Goal: Navigation & Orientation: Find specific page/section

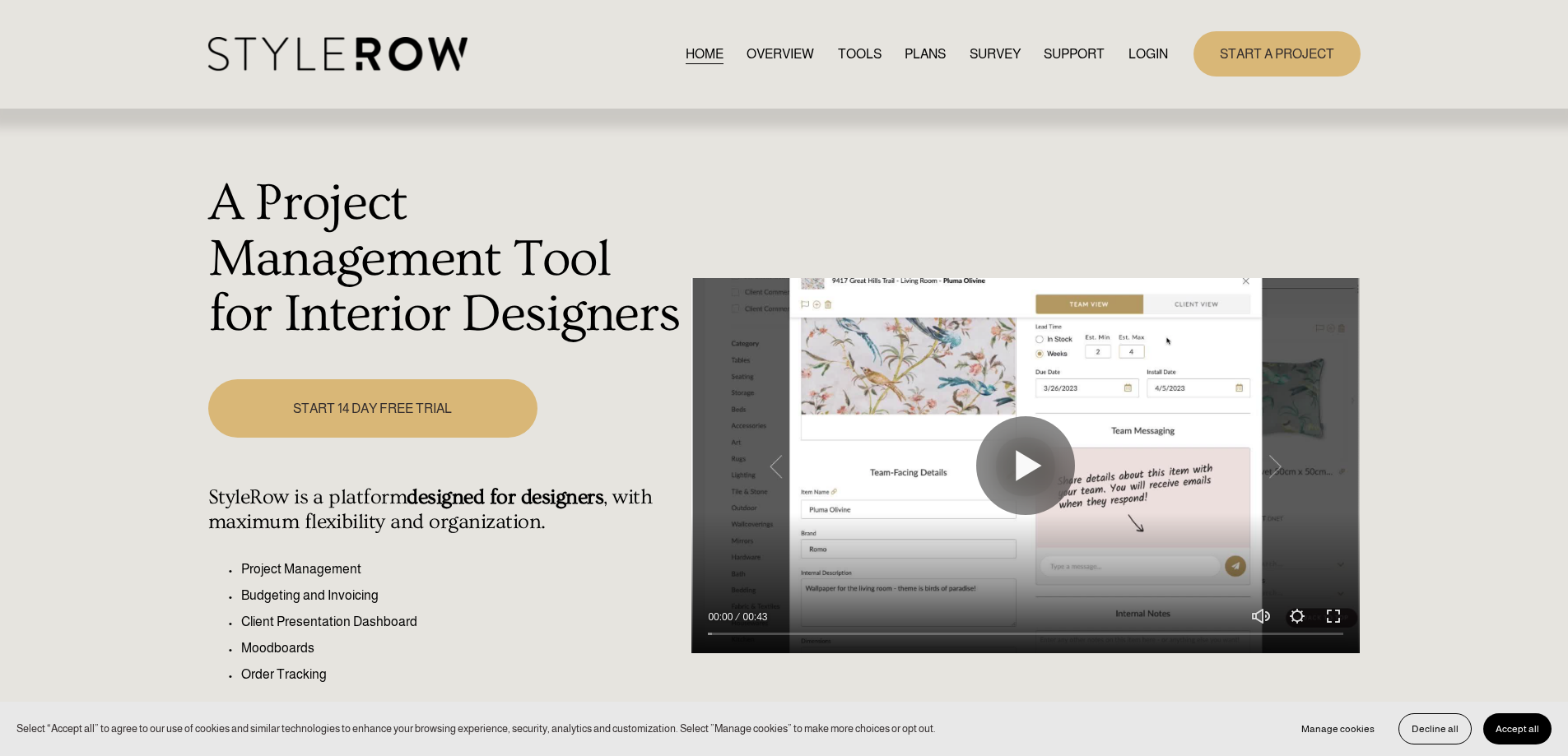
click at [1154, 55] on link "LOGIN" at bounding box center [1148, 54] width 40 height 22
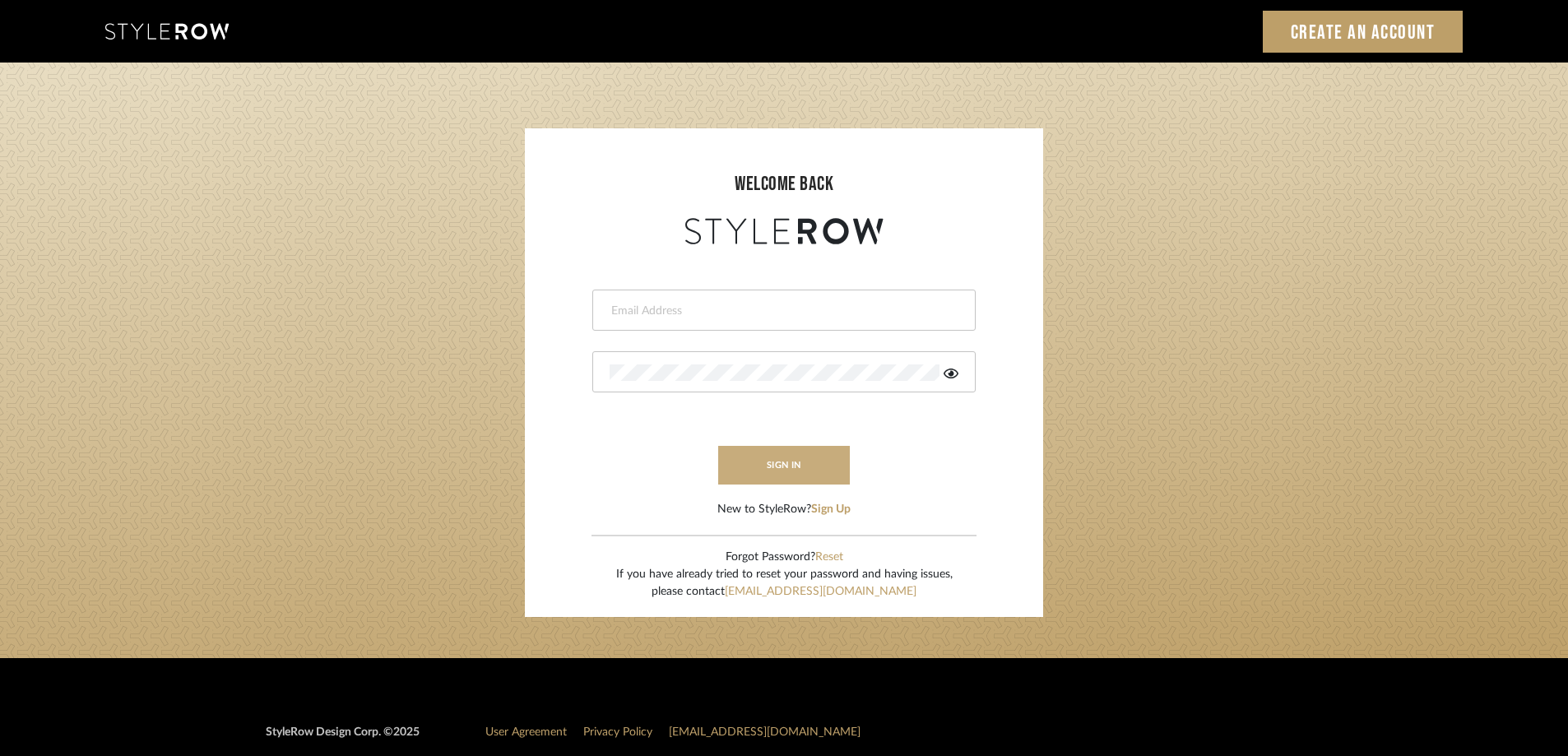
type input "STEWART@PERLALICHI.COM"
click at [817, 469] on button "sign in" at bounding box center [783, 465] width 132 height 39
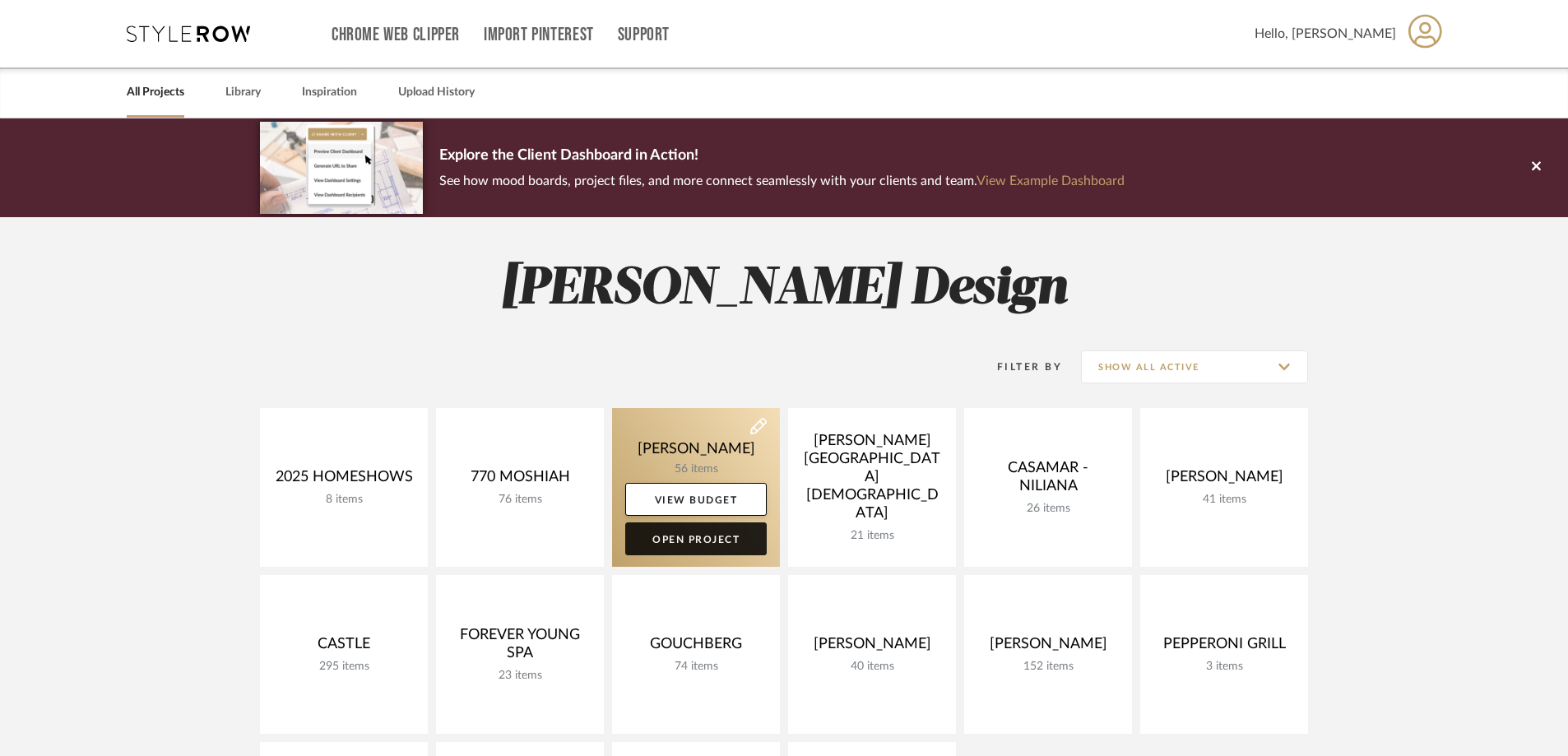
click at [720, 536] on link "Open Project" at bounding box center [695, 539] width 142 height 33
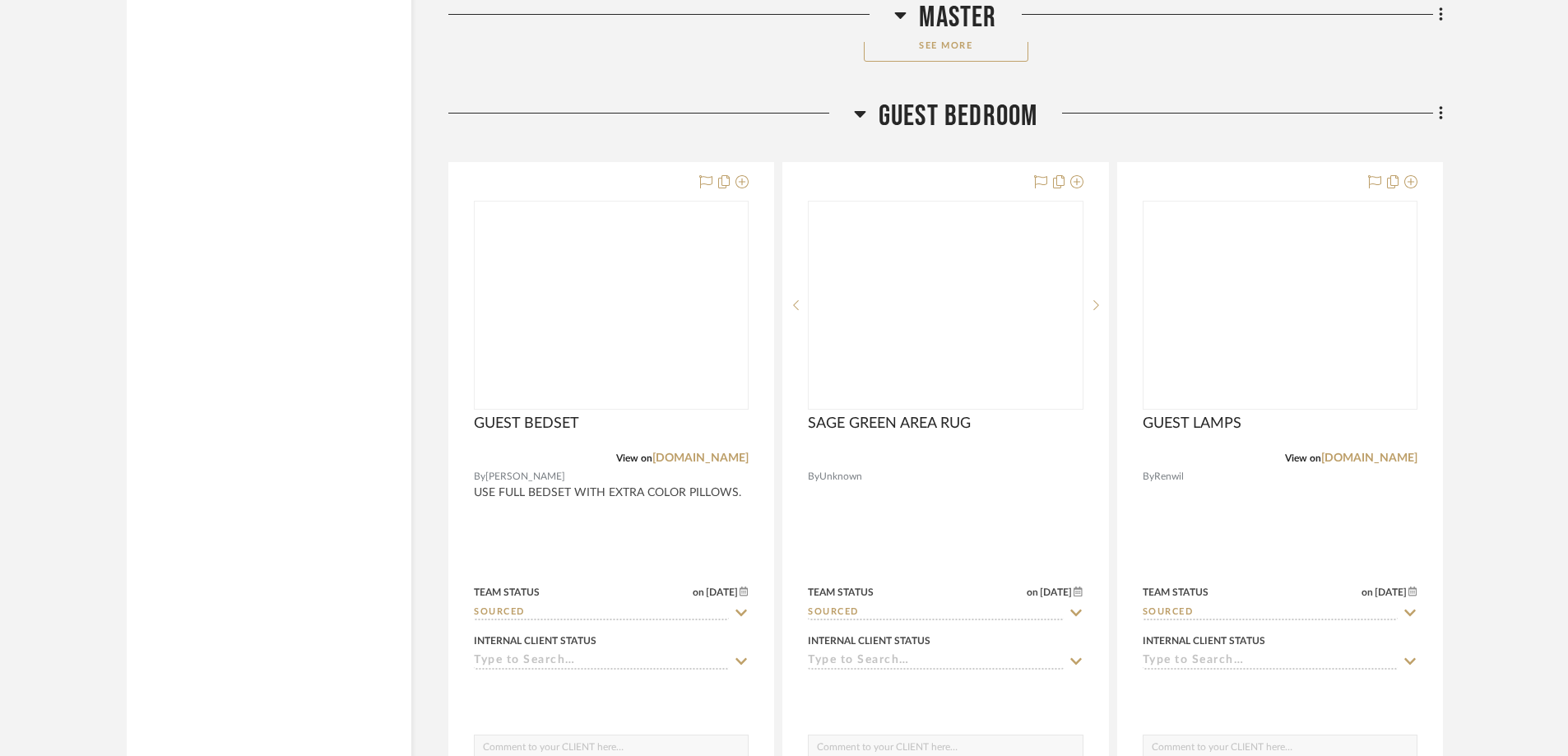
scroll to position [12014, 0]
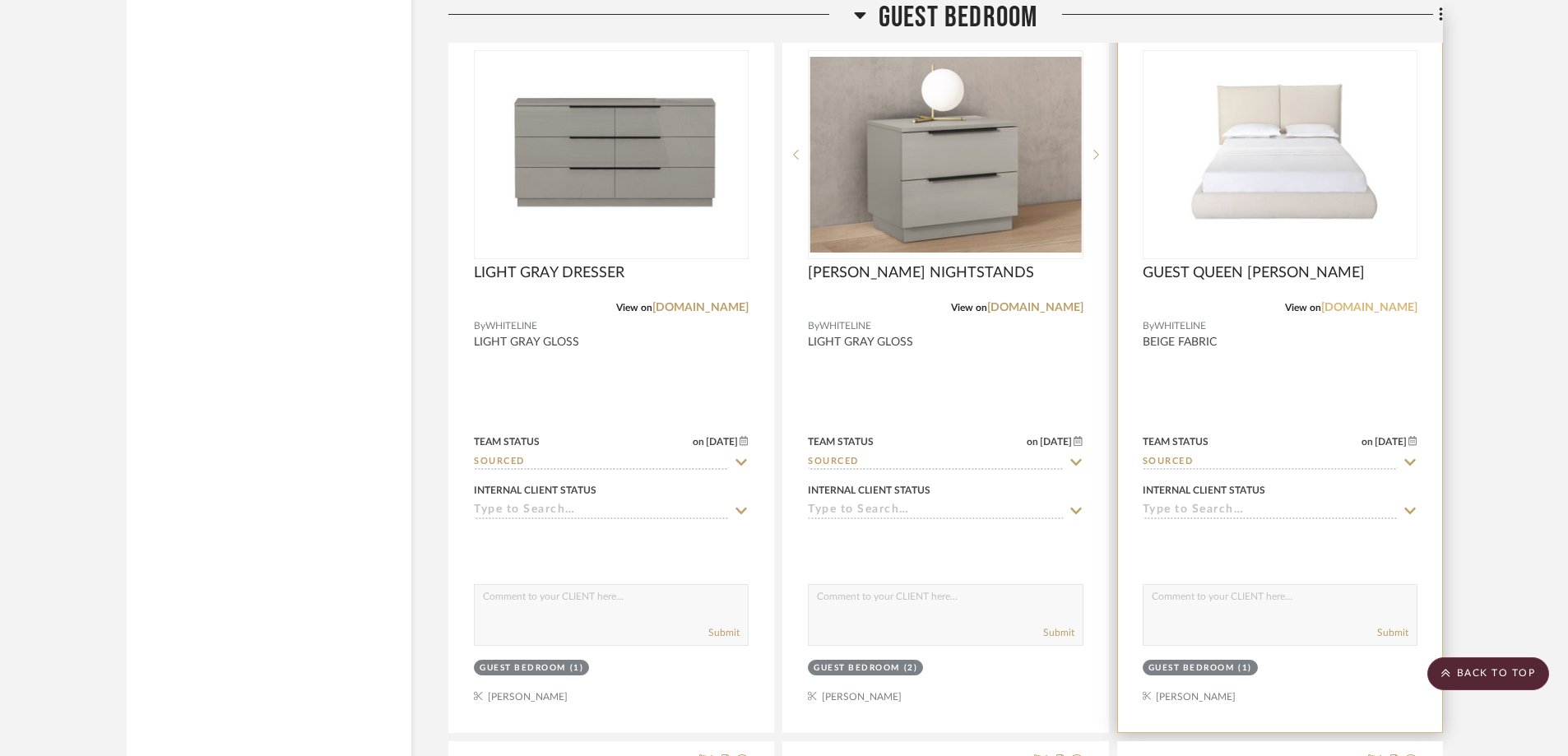
click at [1344, 307] on link "whitelinemod.com" at bounding box center [1369, 308] width 96 height 12
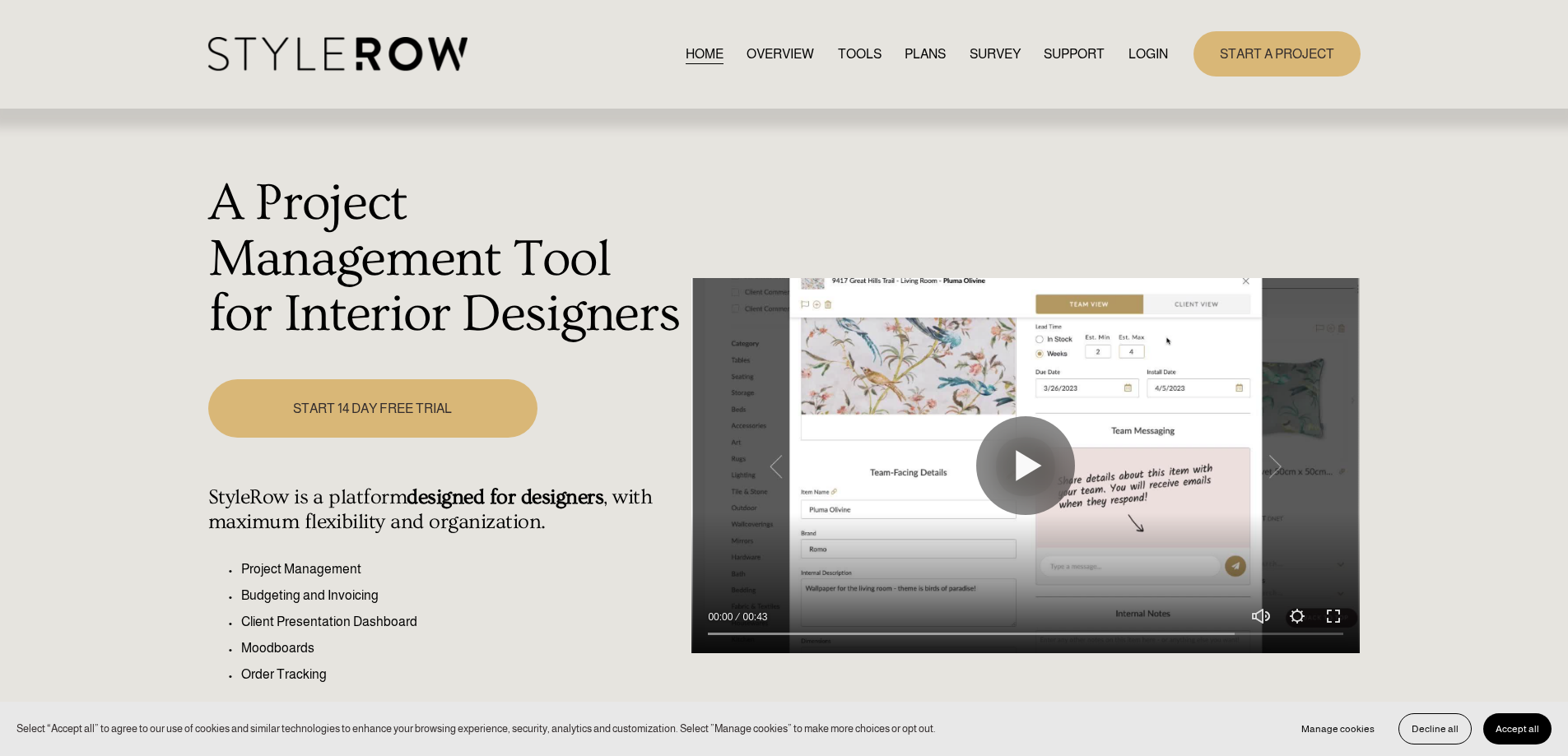
click at [1151, 56] on link "LOGIN" at bounding box center [1148, 54] width 40 height 22
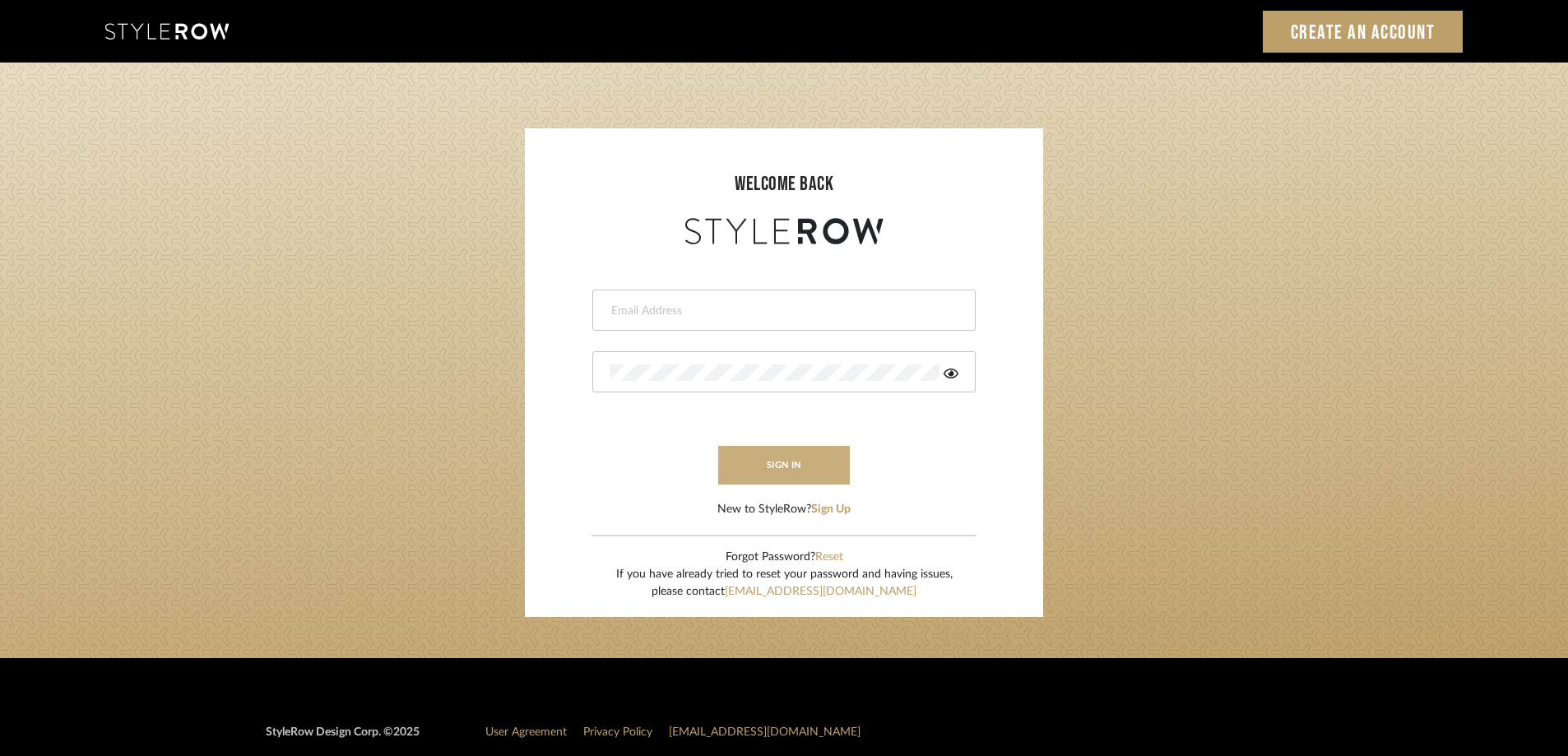
type input "[PERSON_NAME][EMAIL_ADDRESS][DOMAIN_NAME]"
click at [795, 465] on button "sign in" at bounding box center [783, 465] width 132 height 39
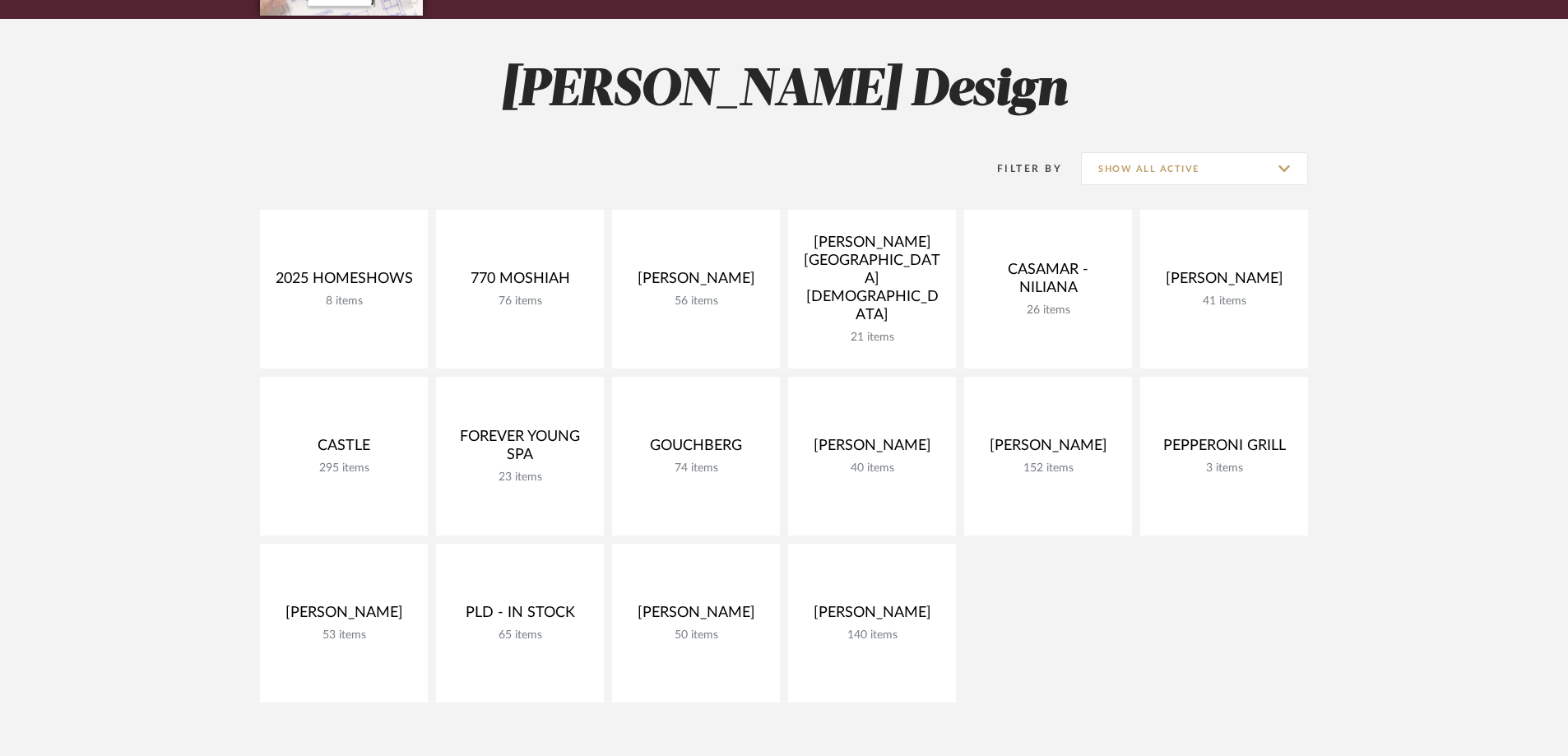
scroll to position [199, 0]
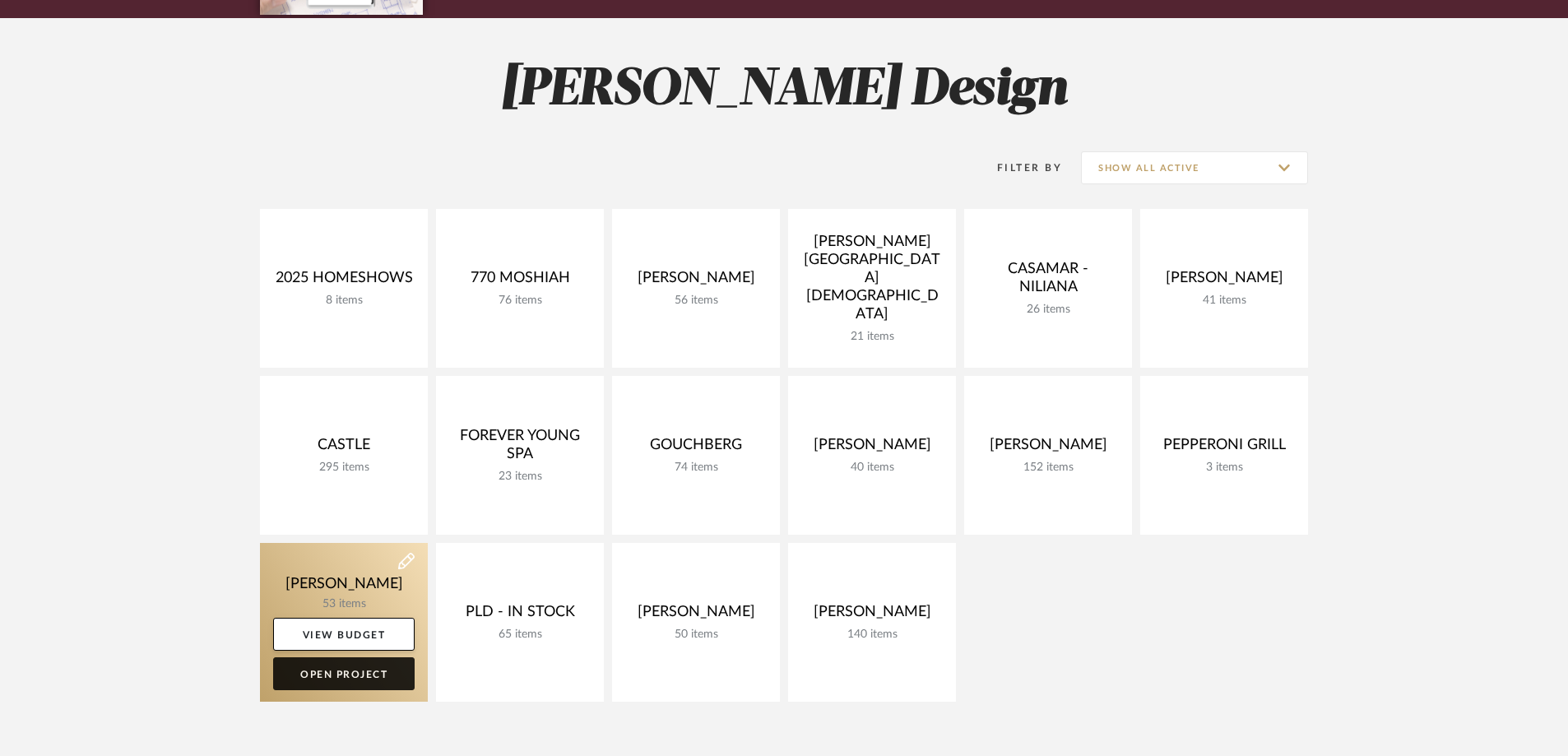
click at [354, 676] on link "Open Project" at bounding box center [344, 674] width 142 height 33
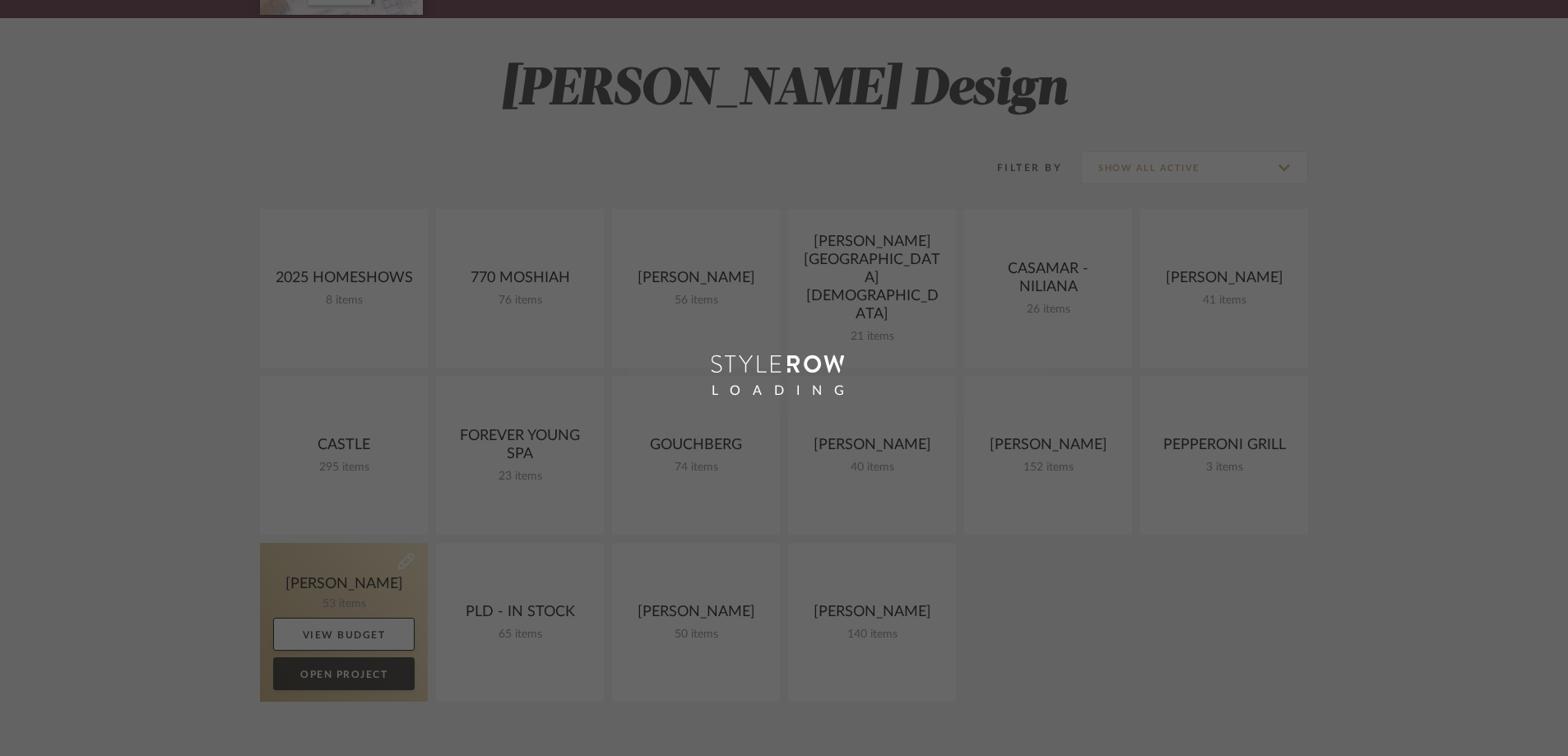
click at [354, 676] on div "Chrome Web Clipper Import Pinterest Support All Projects Library Inspiration Up…" at bounding box center [784, 518] width 1568 height 1433
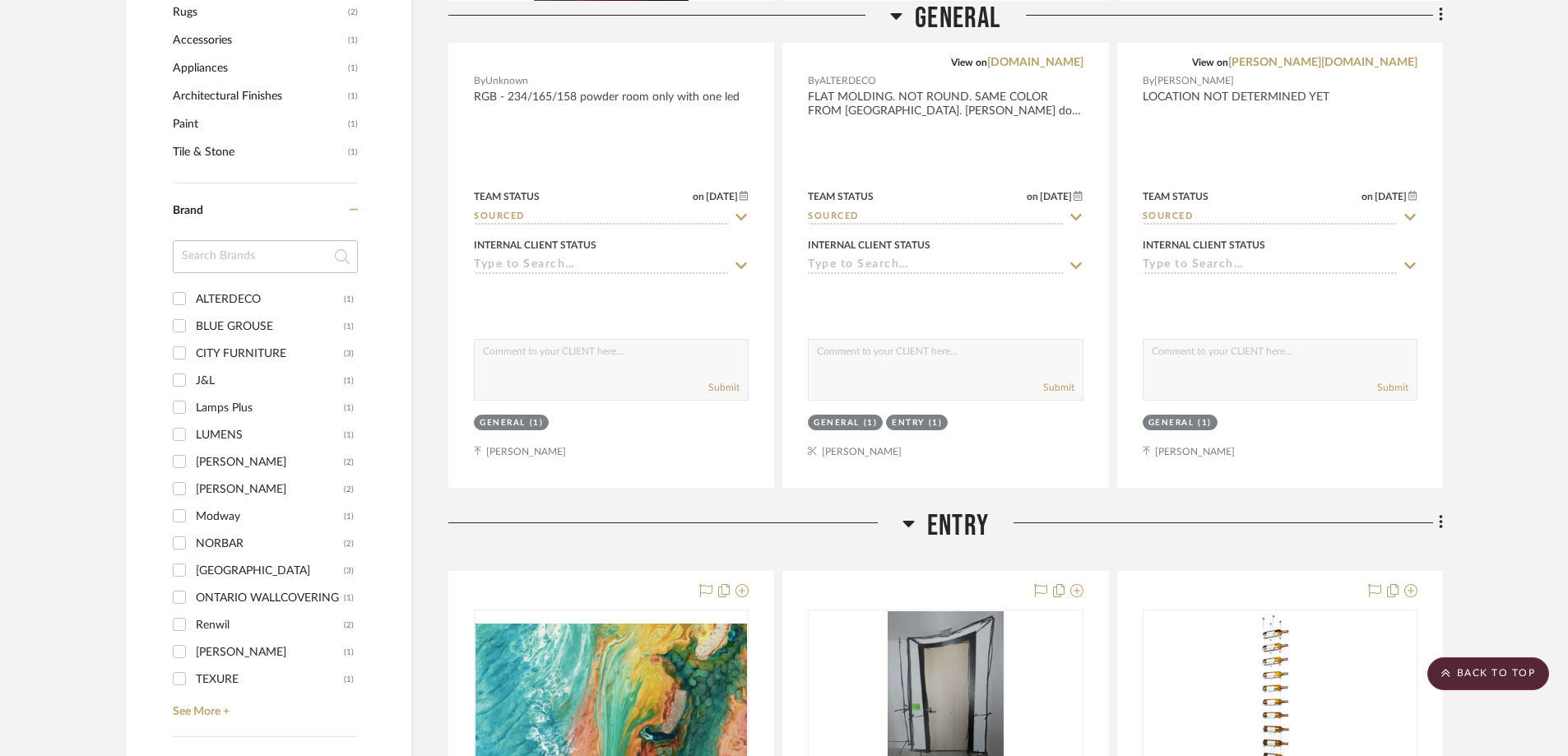
scroll to position [490, 0]
